Goal: Information Seeking & Learning: Find specific fact

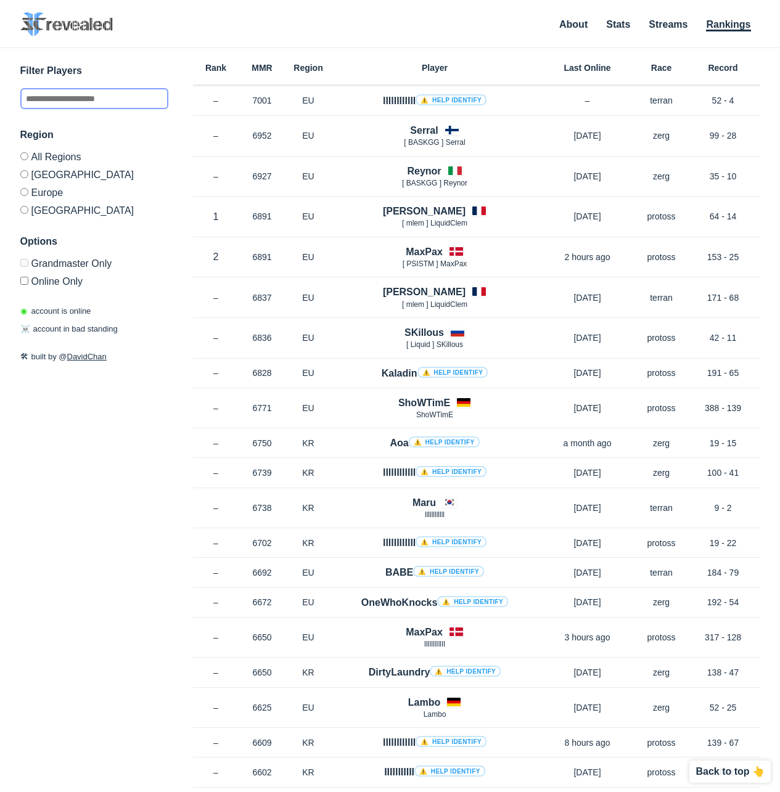
click at [76, 99] on input "text" at bounding box center [94, 98] width 148 height 21
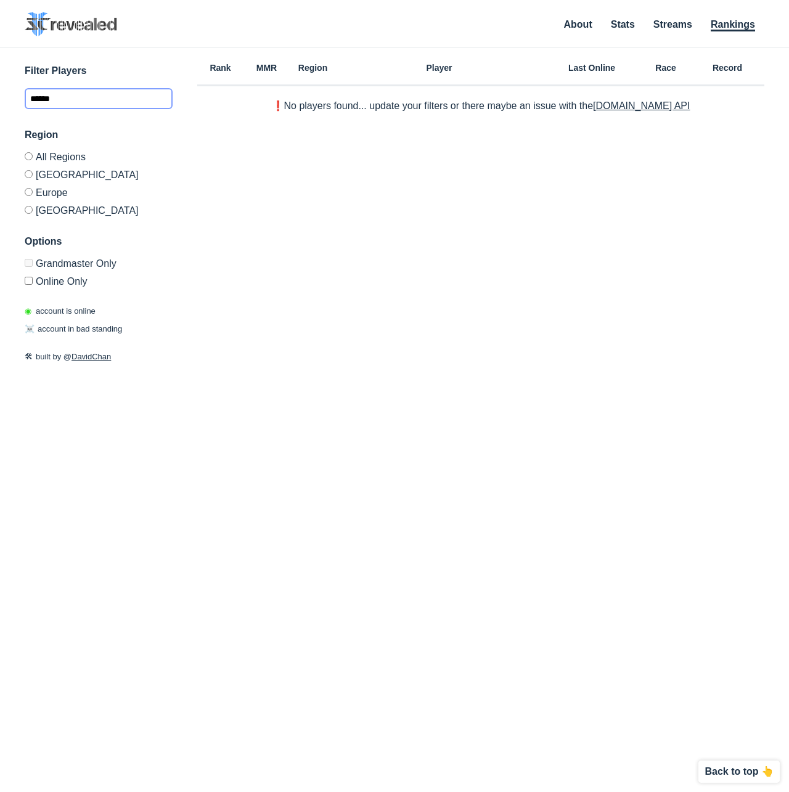
type input "******"
click at [300, 239] on div "Rank MMR Region Player Last Online Race Record ❗️No players found... update you…" at bounding box center [480, 374] width 567 height 652
drag, startPoint x: 406, startPoint y: 102, endPoint x: 541, endPoint y: 107, distance: 135.7
click at [537, 107] on p "❗️No players found... update your filters or there maybe an issue with the [DOM…" at bounding box center [481, 106] width 419 height 10
click at [541, 107] on p "❗️No players found... update your filters or there maybe an issue with the [DOM…" at bounding box center [481, 106] width 419 height 10
